Goal: Obtain resource: Obtain resource

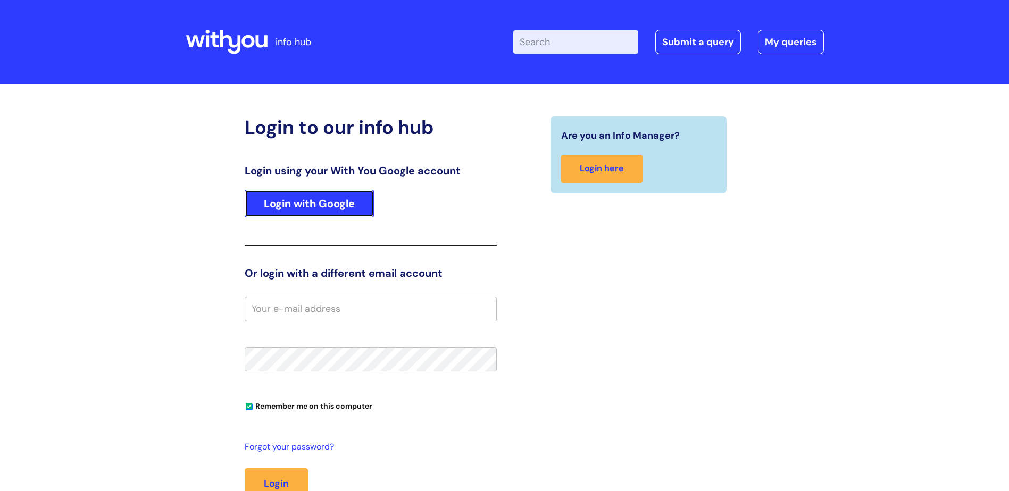
click at [274, 205] on link "Login with Google" at bounding box center [309, 204] width 129 height 28
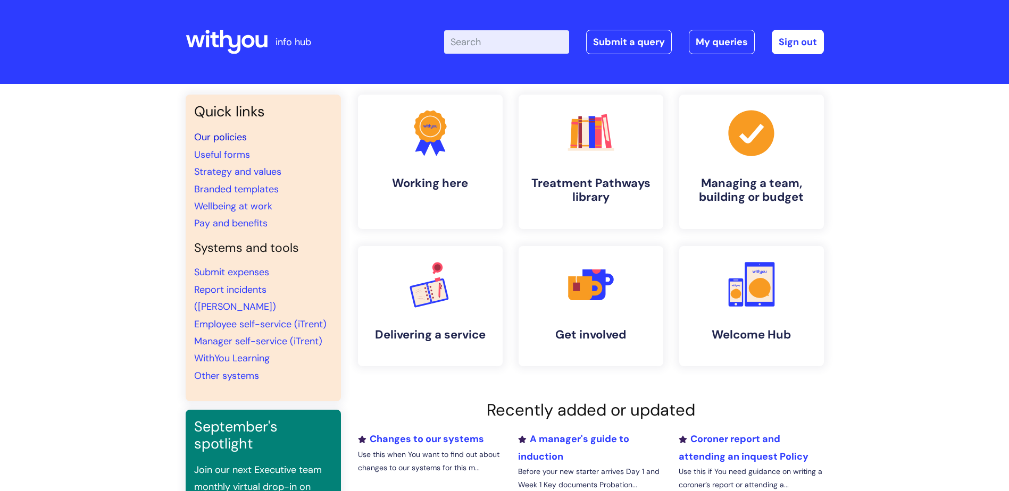
click at [224, 144] on link "Our policies" at bounding box center [220, 137] width 53 height 13
click at [220, 156] on link "Useful forms" at bounding box center [222, 154] width 56 height 13
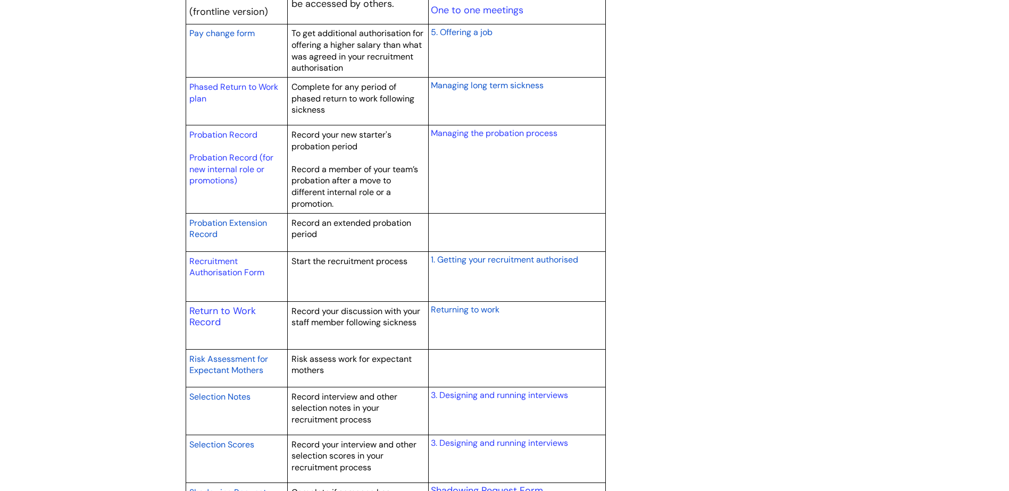
scroll to position [1436, 0]
click at [210, 320] on link "Return to Work Record" at bounding box center [222, 316] width 66 height 24
